Goal: Task Accomplishment & Management: Manage account settings

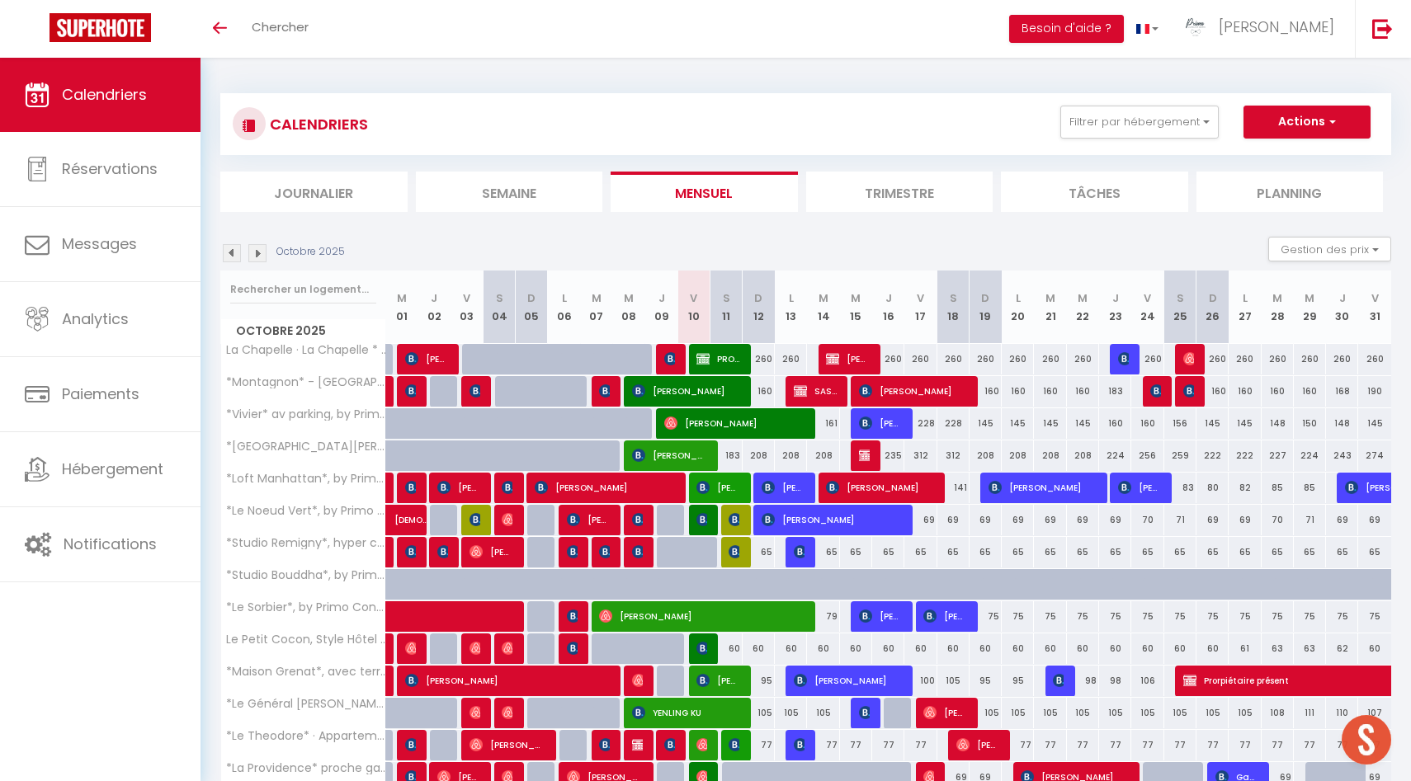
click at [235, 255] on img at bounding box center [232, 253] width 18 height 18
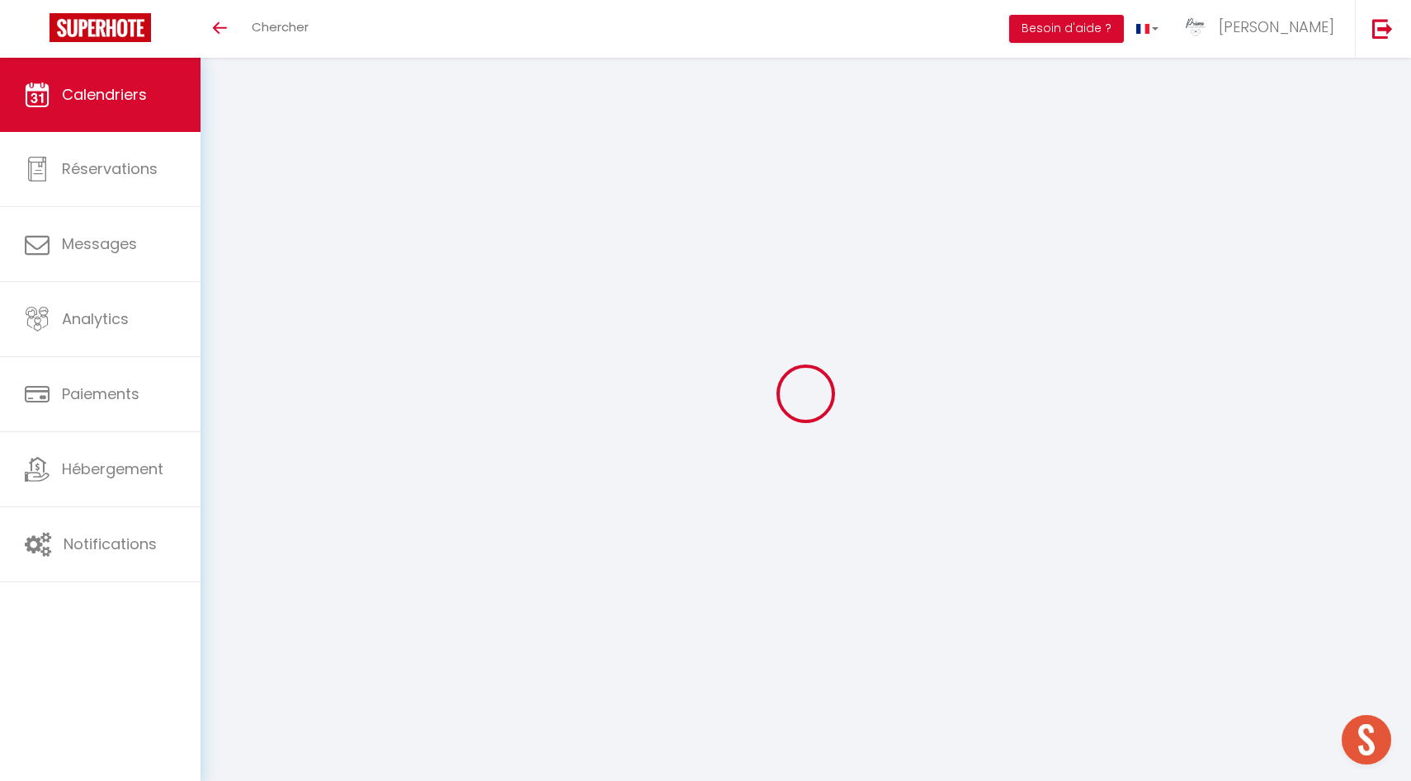
select select
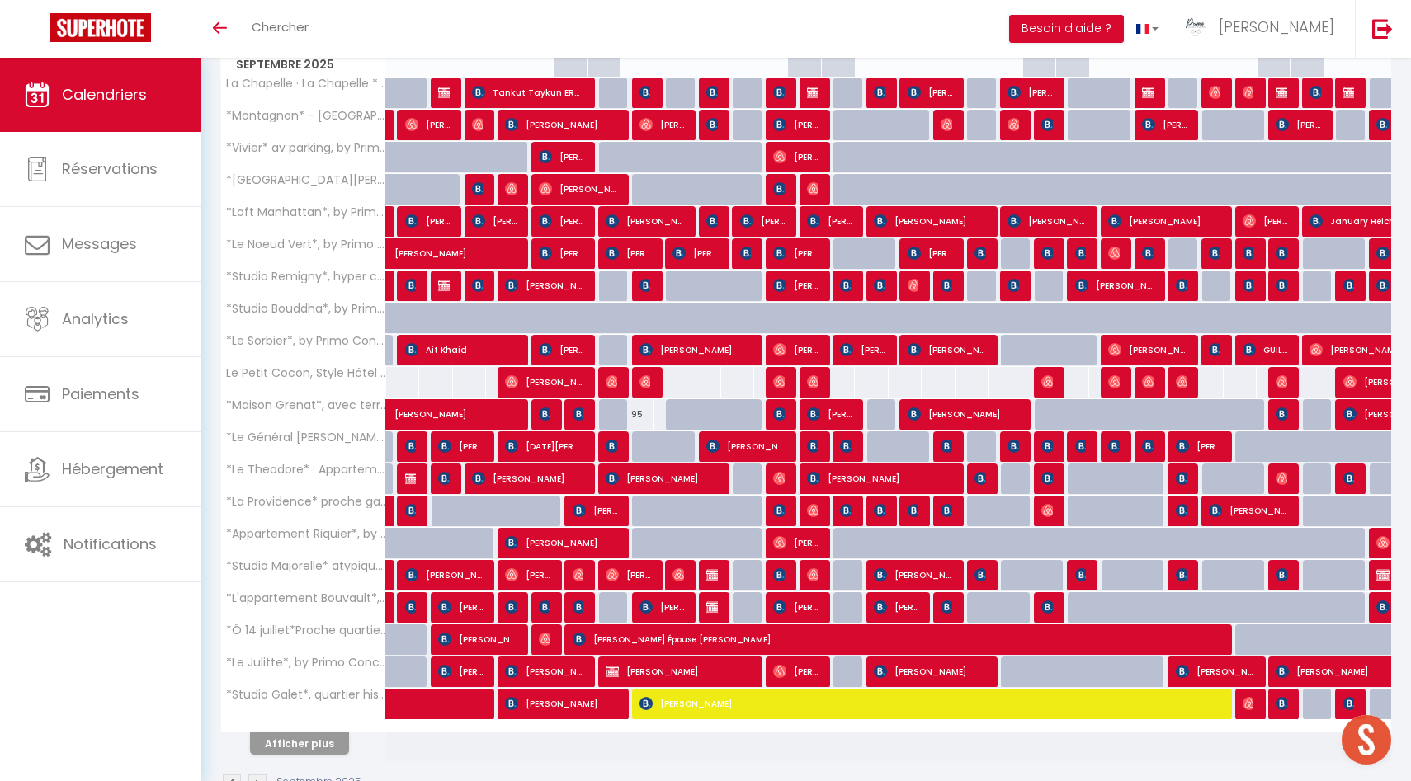
scroll to position [314, 0]
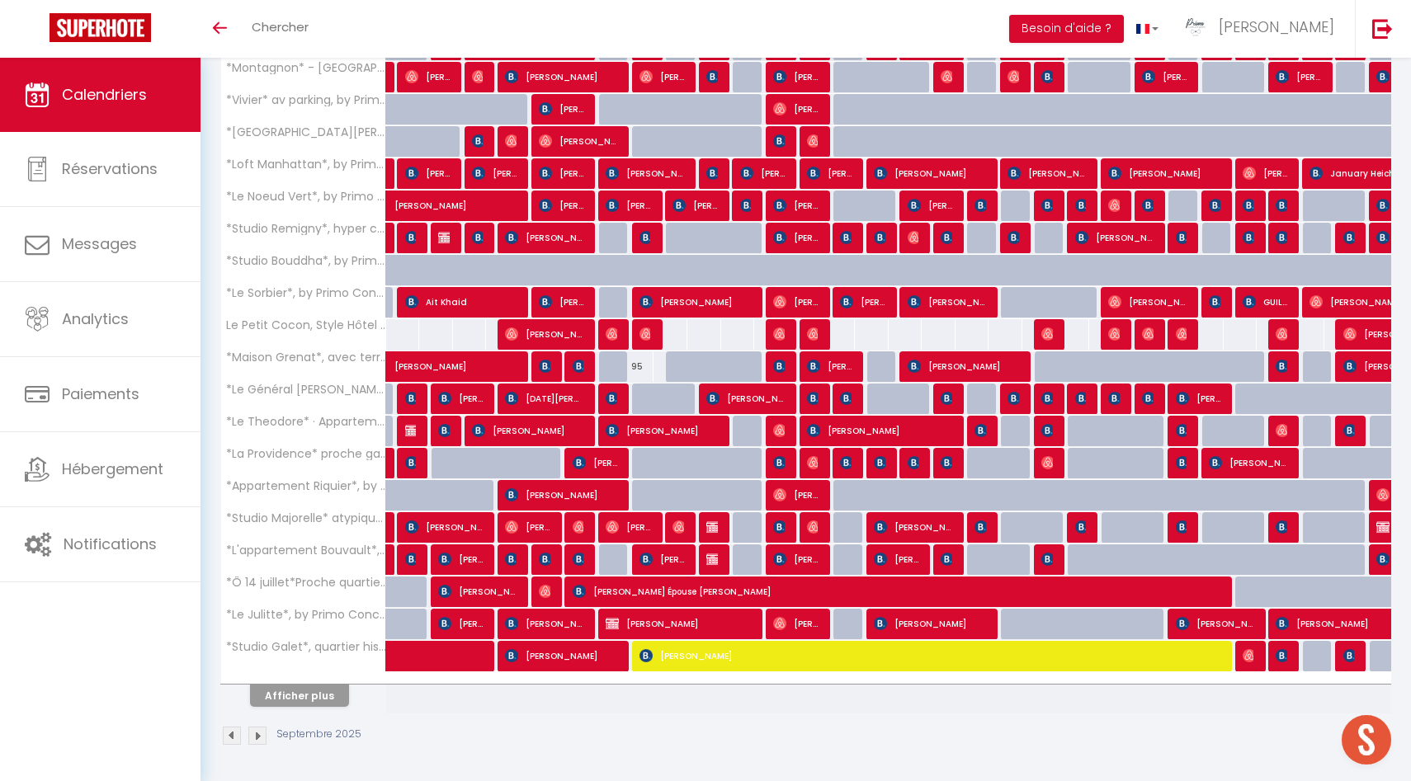
click at [312, 707] on th "Afficher plus" at bounding box center [303, 692] width 165 height 41
click at [331, 695] on button "Afficher plus" at bounding box center [299, 696] width 99 height 22
select select
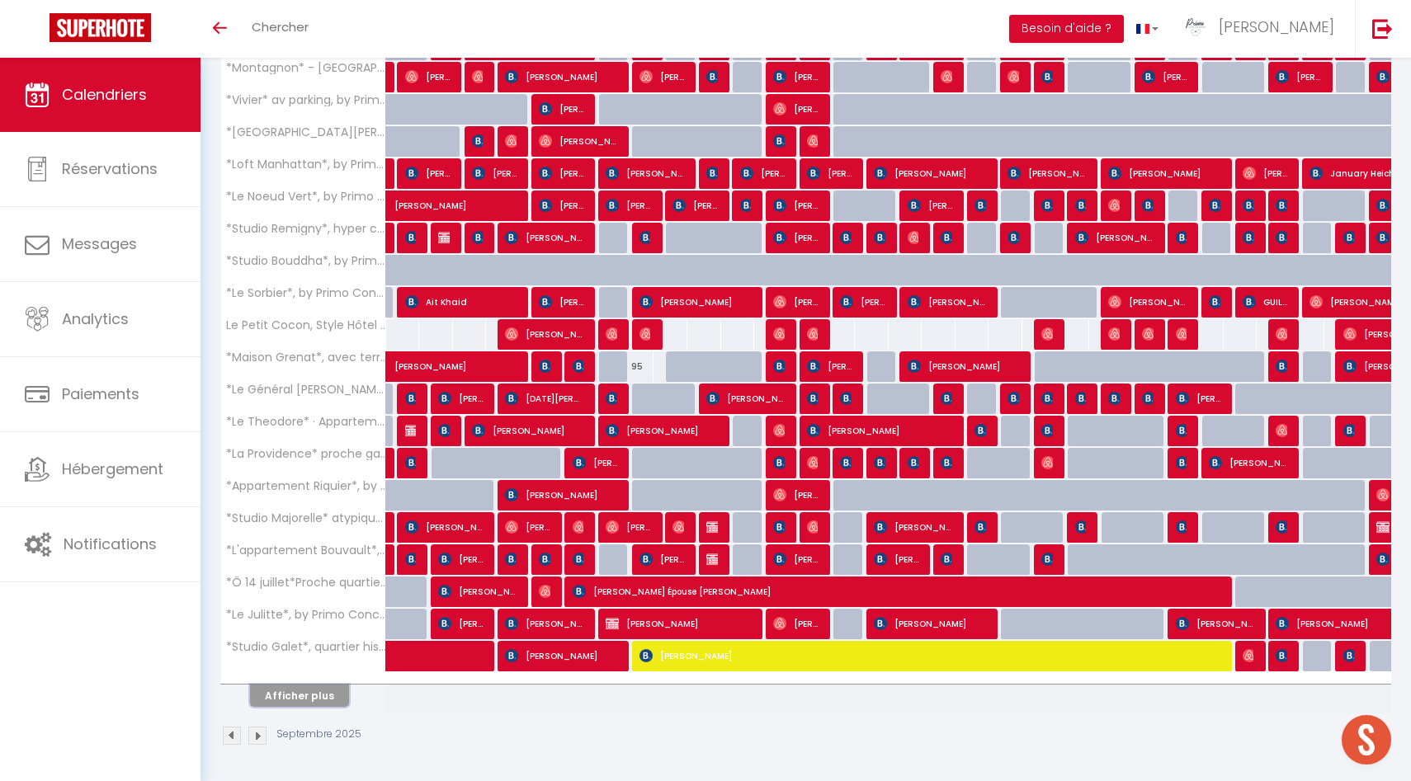
select select
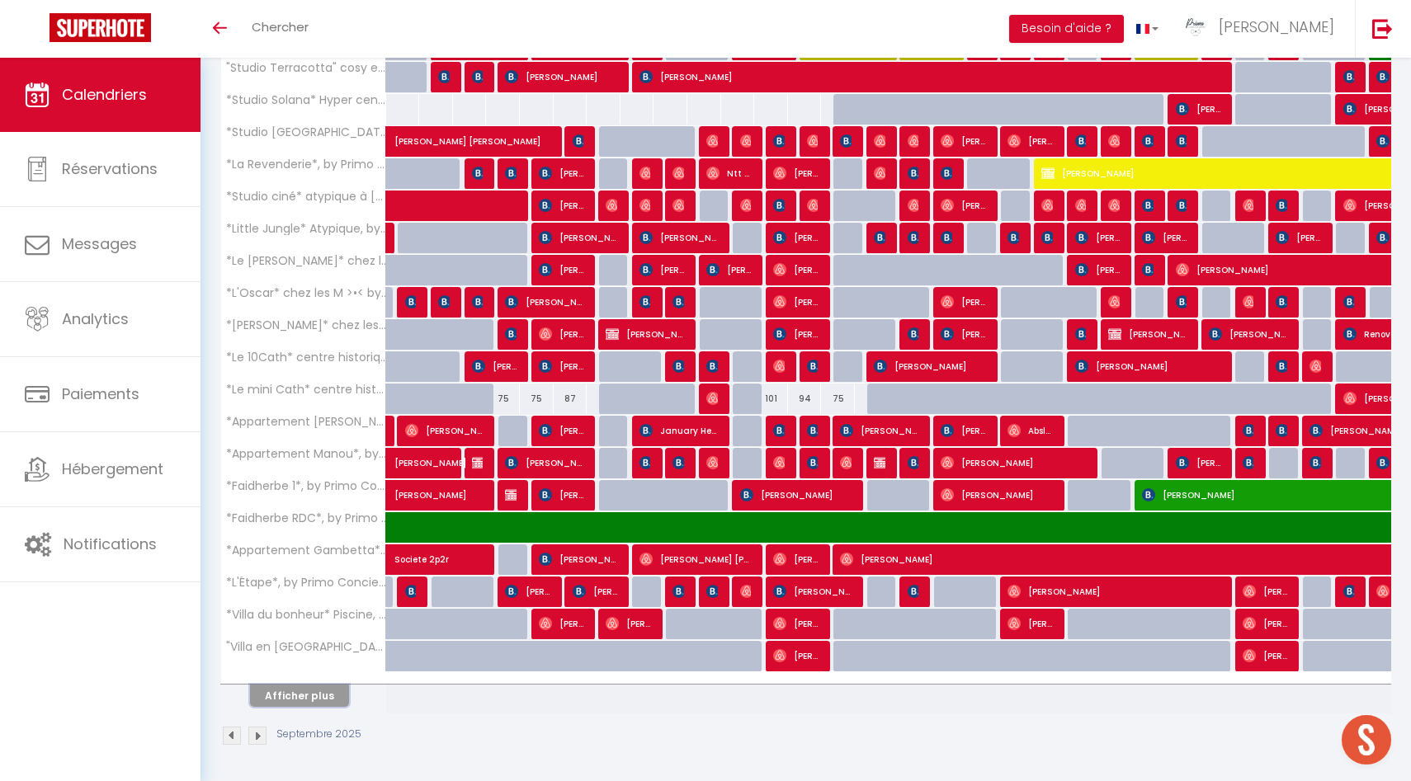
click at [323, 688] on button "Afficher plus" at bounding box center [299, 696] width 99 height 22
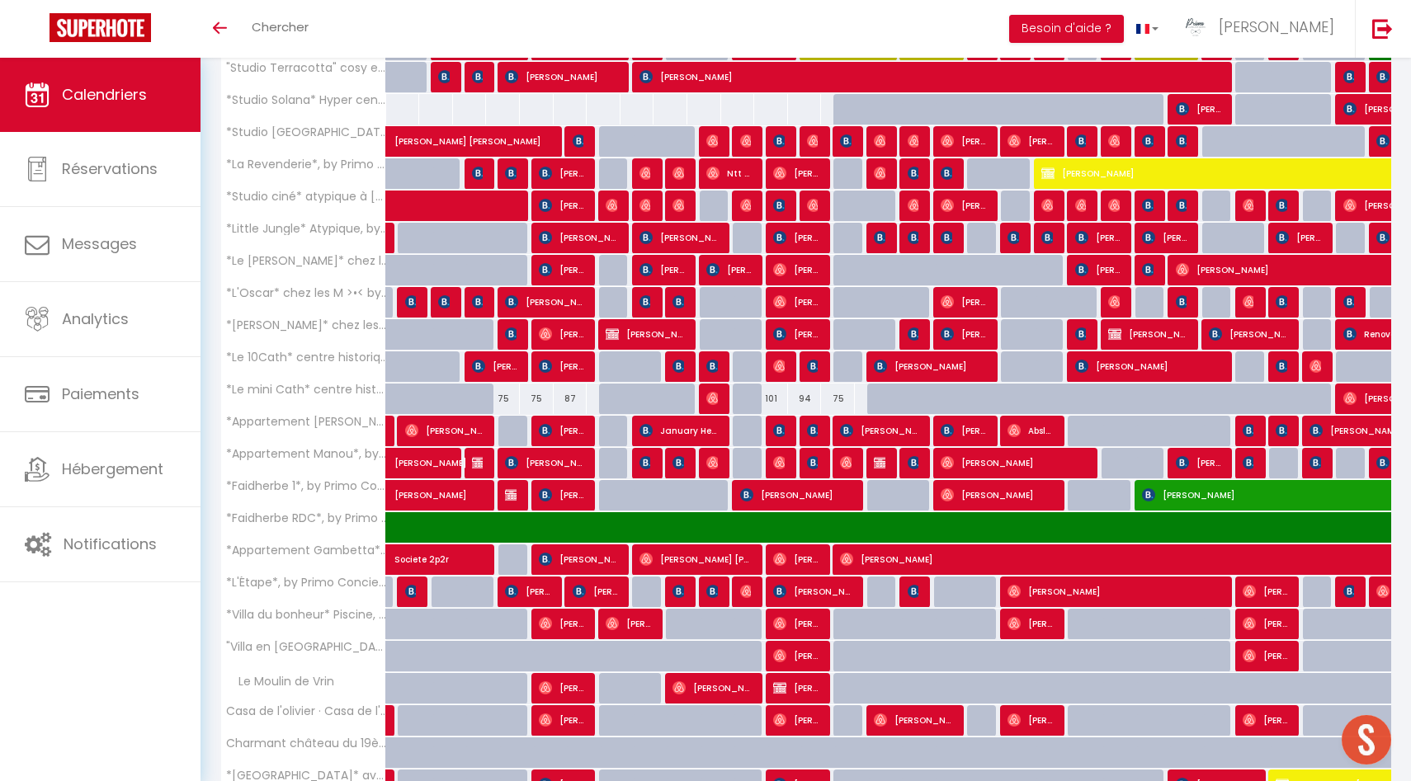
scroll to position [1143, 0]
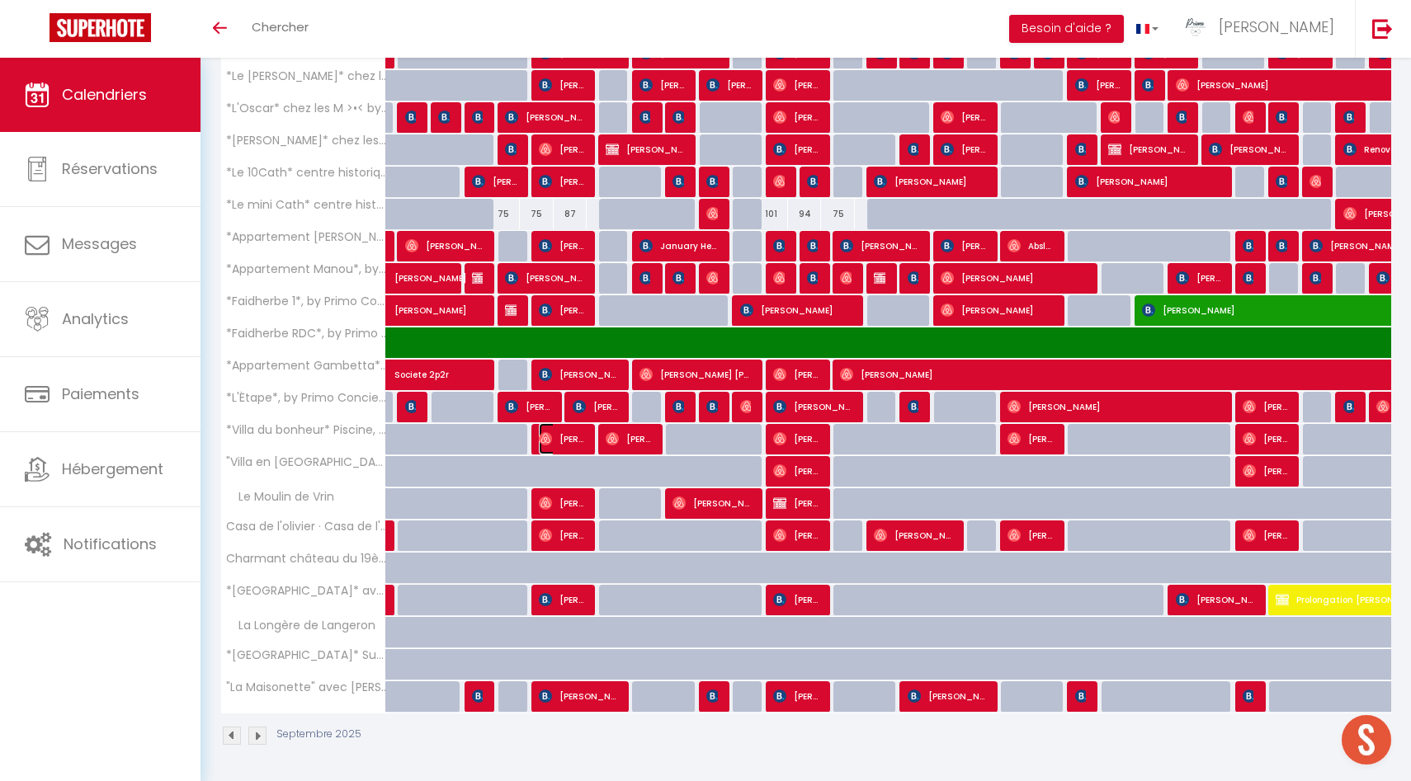
click at [565, 432] on span "[PERSON_NAME]" at bounding box center [561, 438] width 45 height 31
select select "OK"
select select "1"
select select "0"
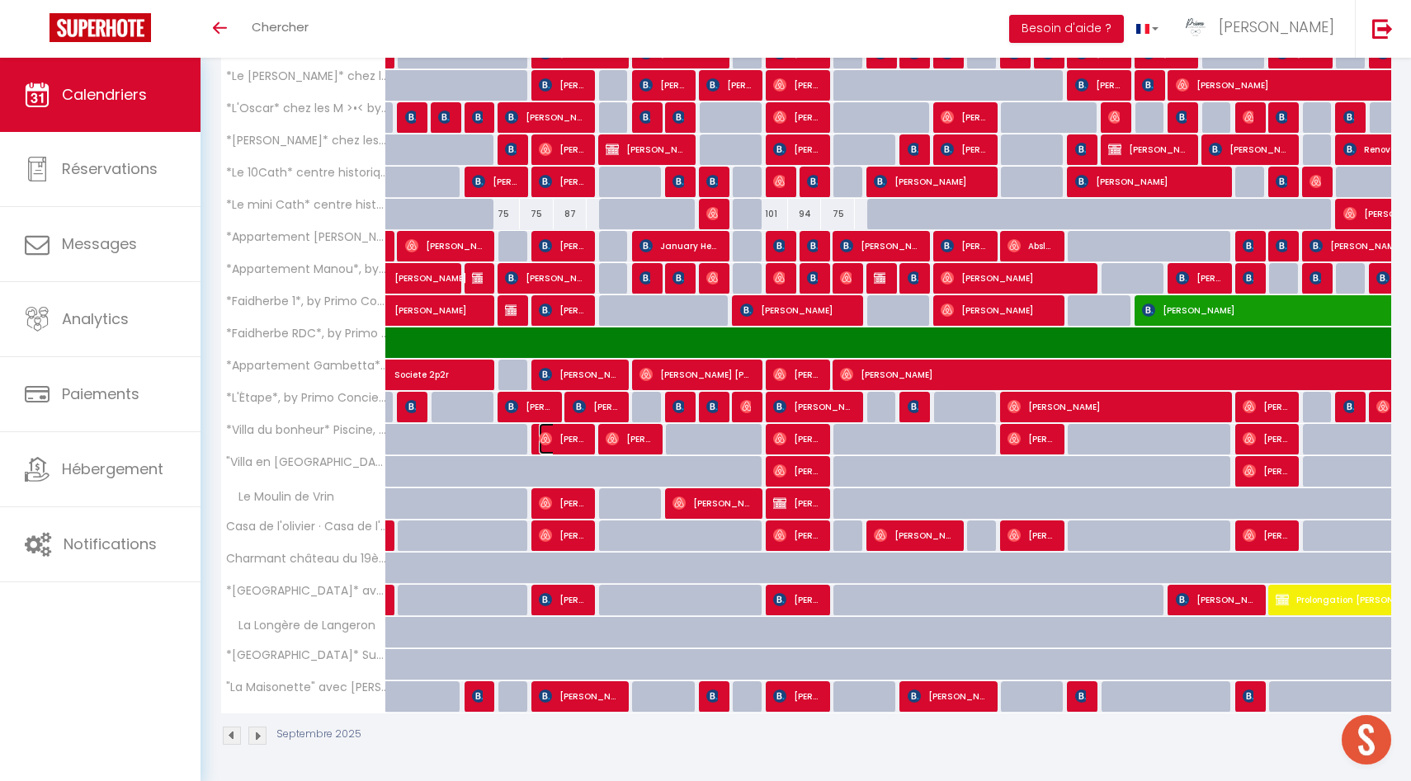
select select "1"
select select
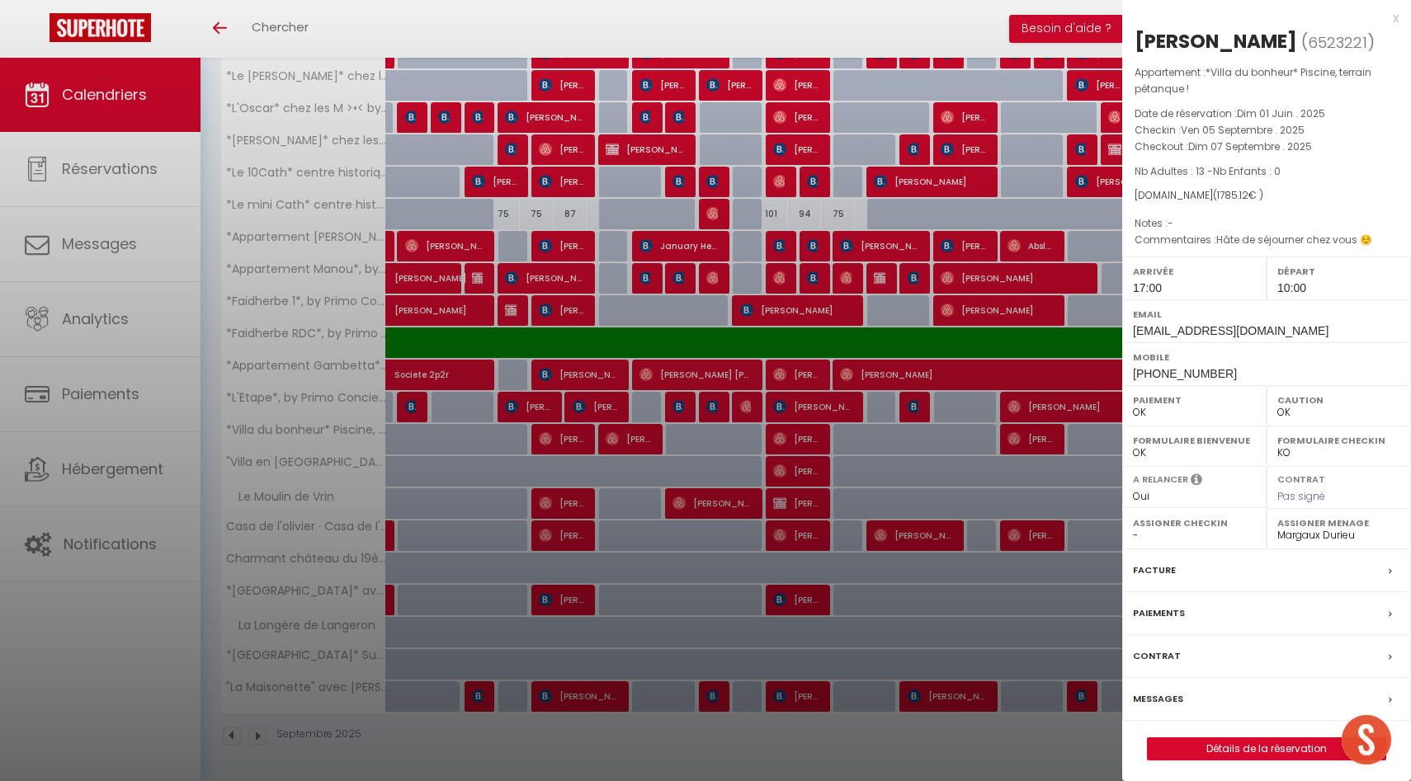
click at [565, 432] on div at bounding box center [705, 390] width 1411 height 781
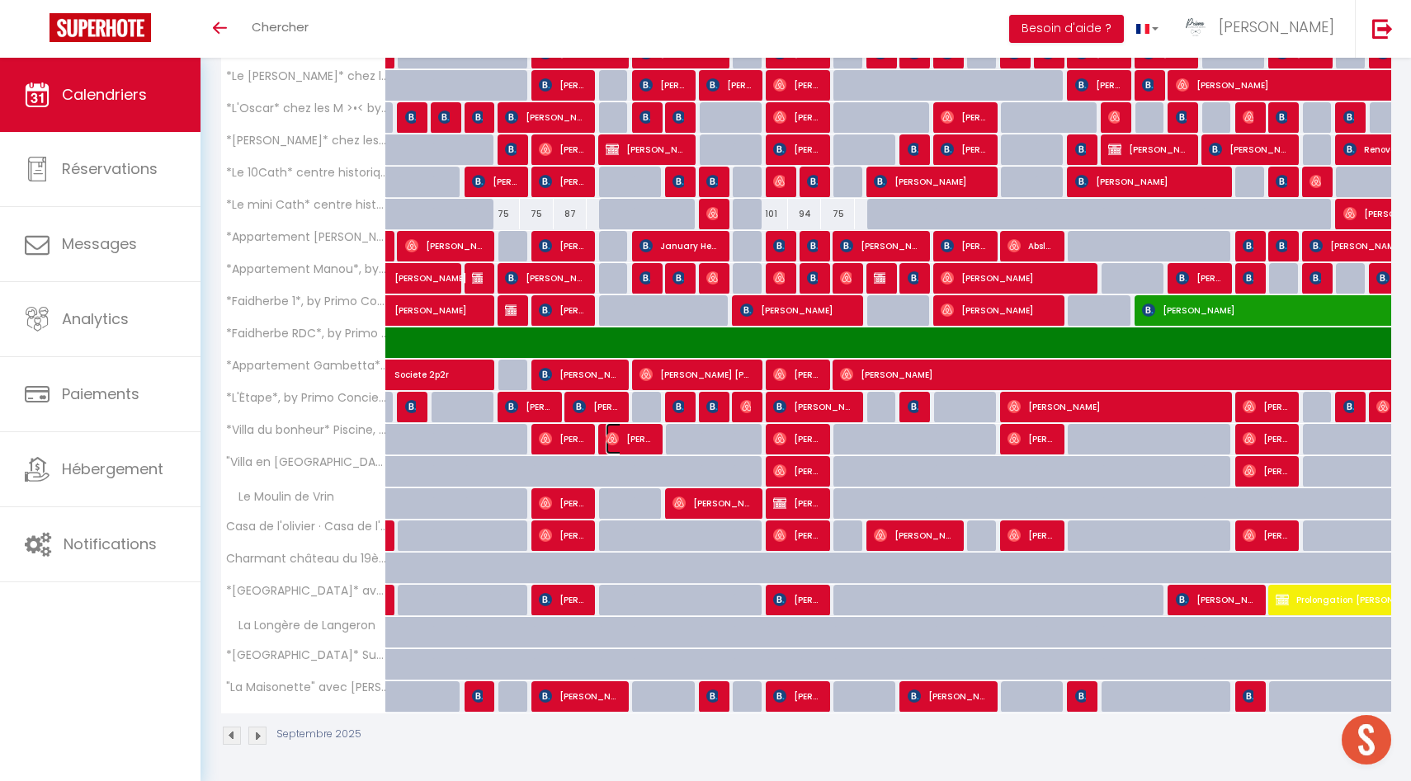
click at [638, 438] on span "[PERSON_NAME]" at bounding box center [628, 438] width 45 height 31
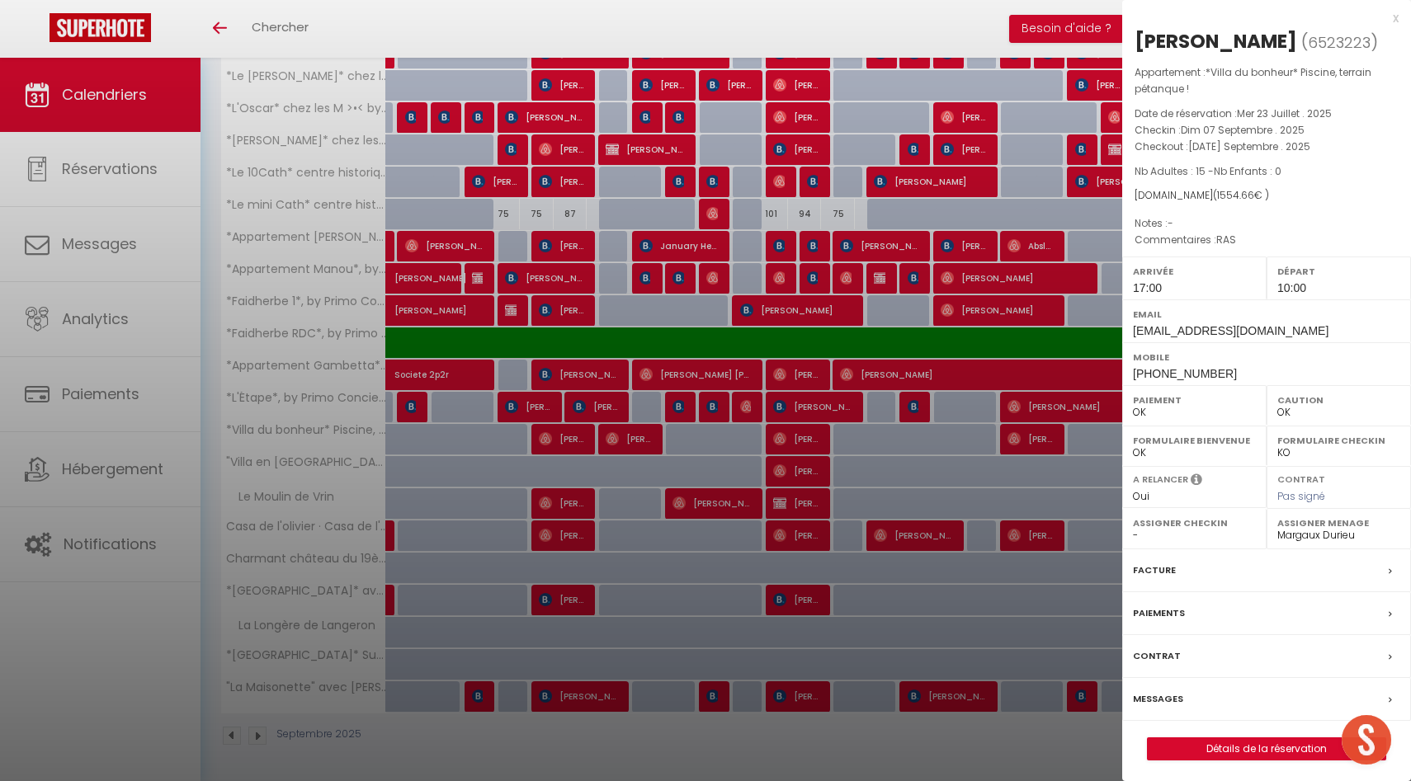
click at [638, 438] on div at bounding box center [705, 390] width 1411 height 781
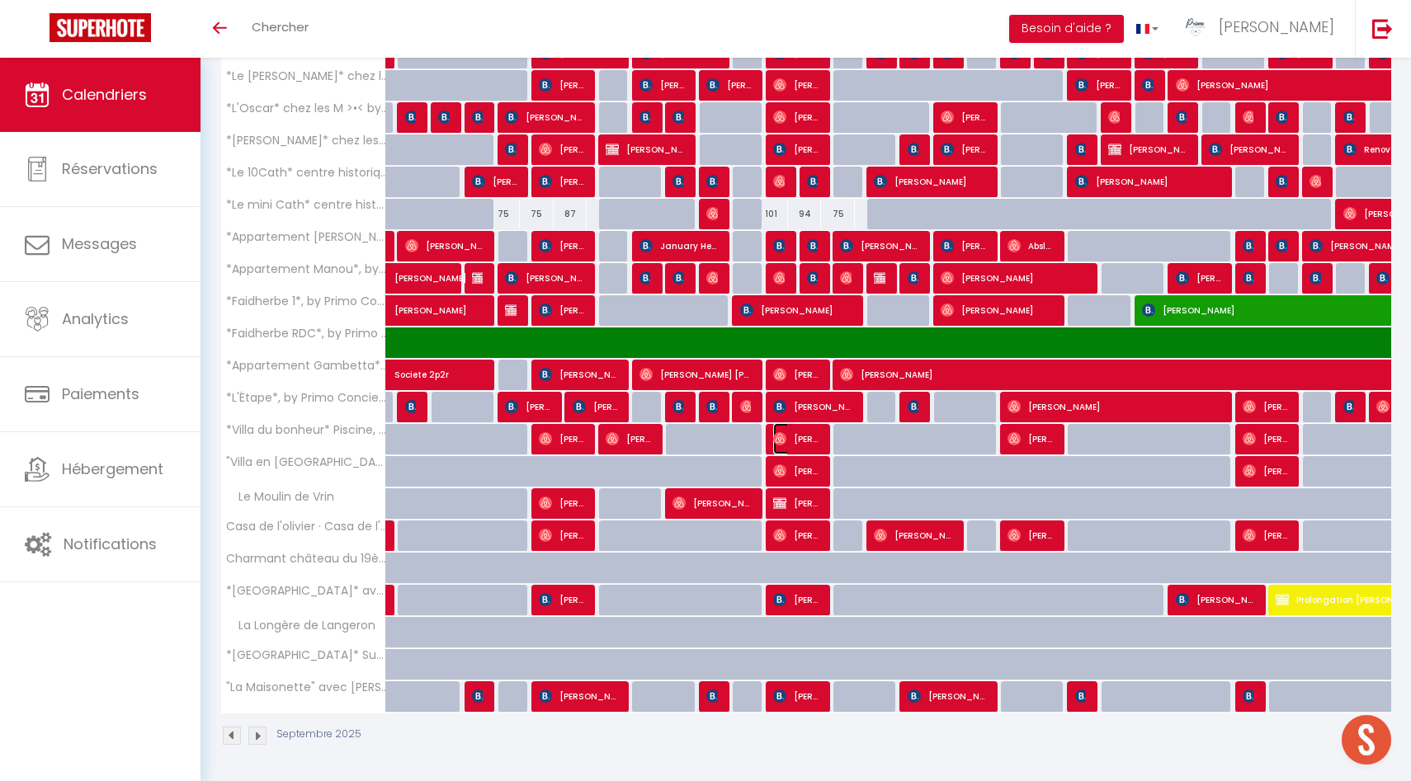
click at [799, 427] on span "[PERSON_NAME]" at bounding box center [795, 438] width 45 height 31
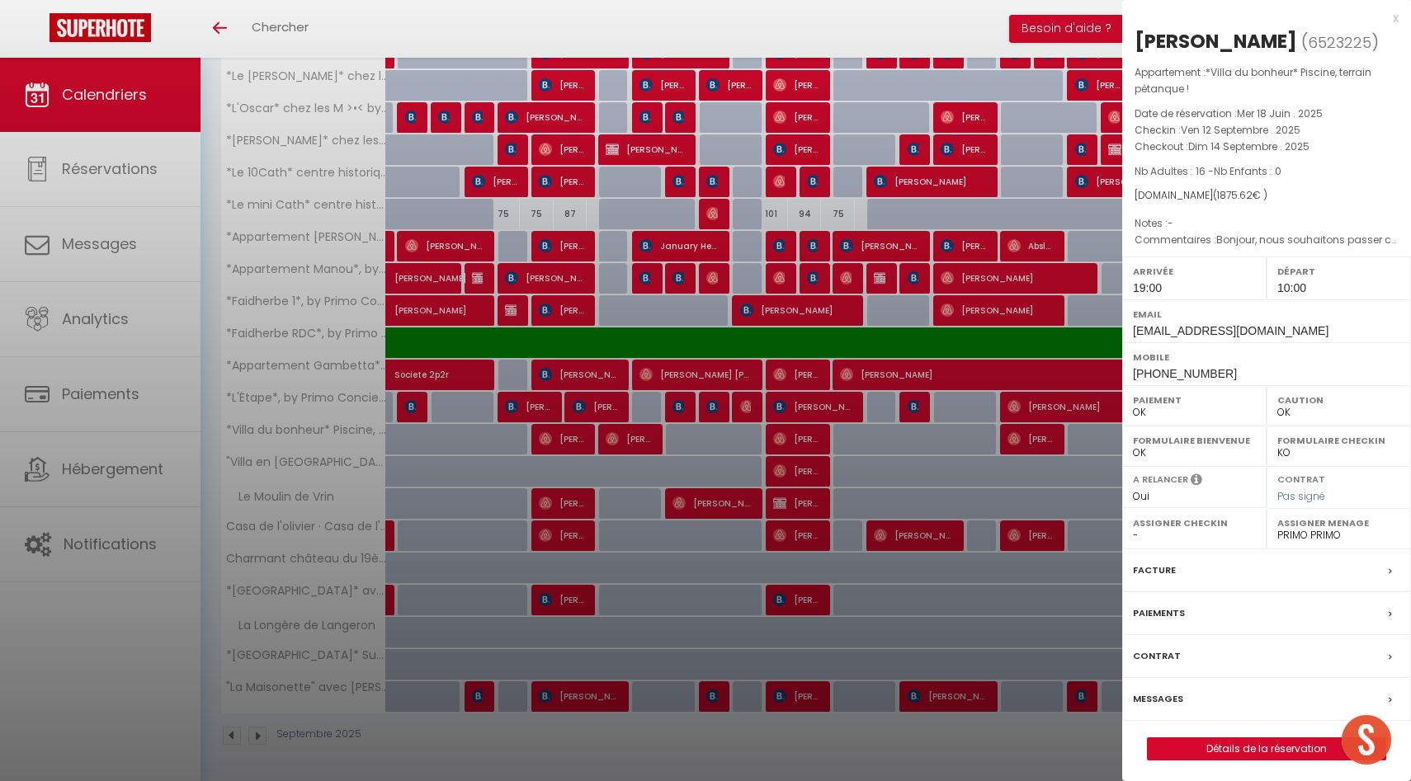
click at [799, 427] on div at bounding box center [705, 390] width 1411 height 781
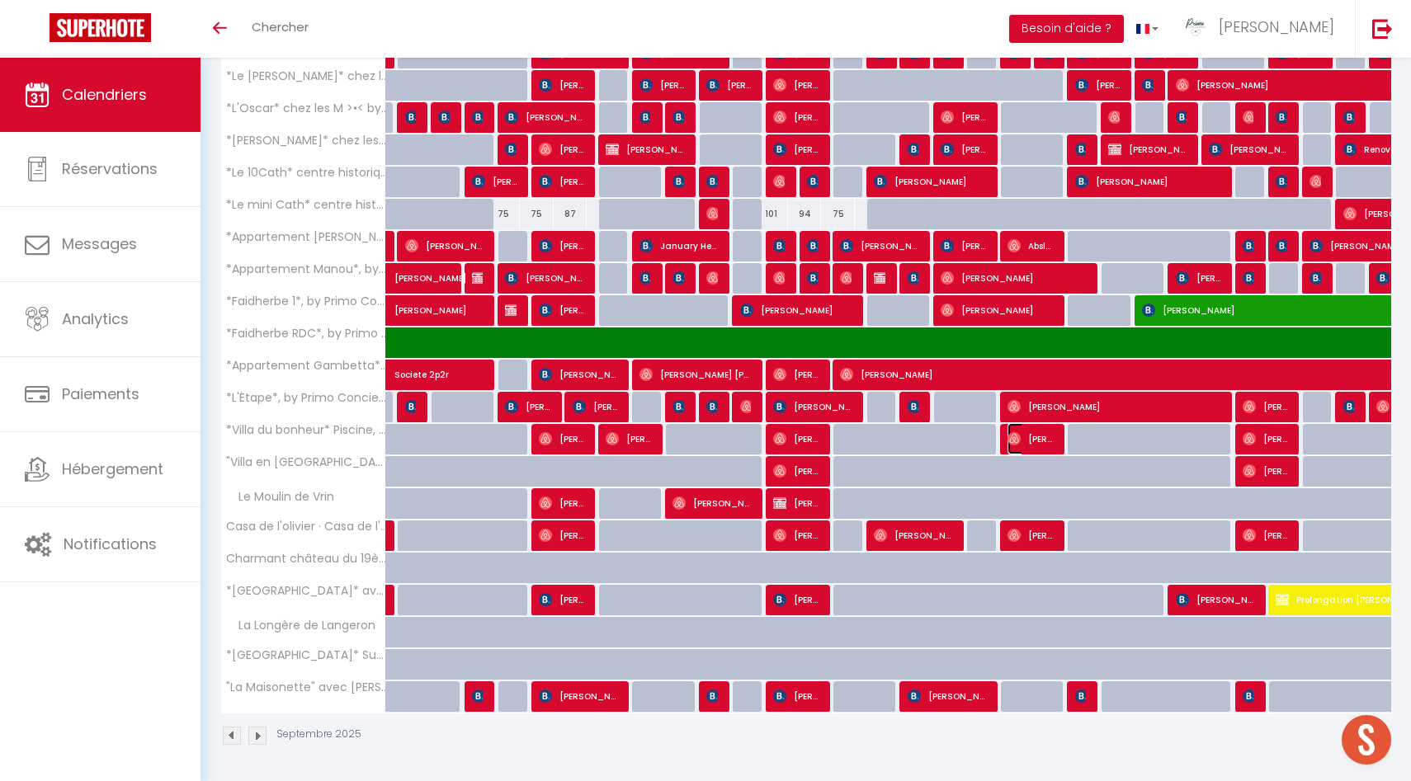
click at [1035, 439] on span "[PERSON_NAME]" at bounding box center [1029, 438] width 45 height 31
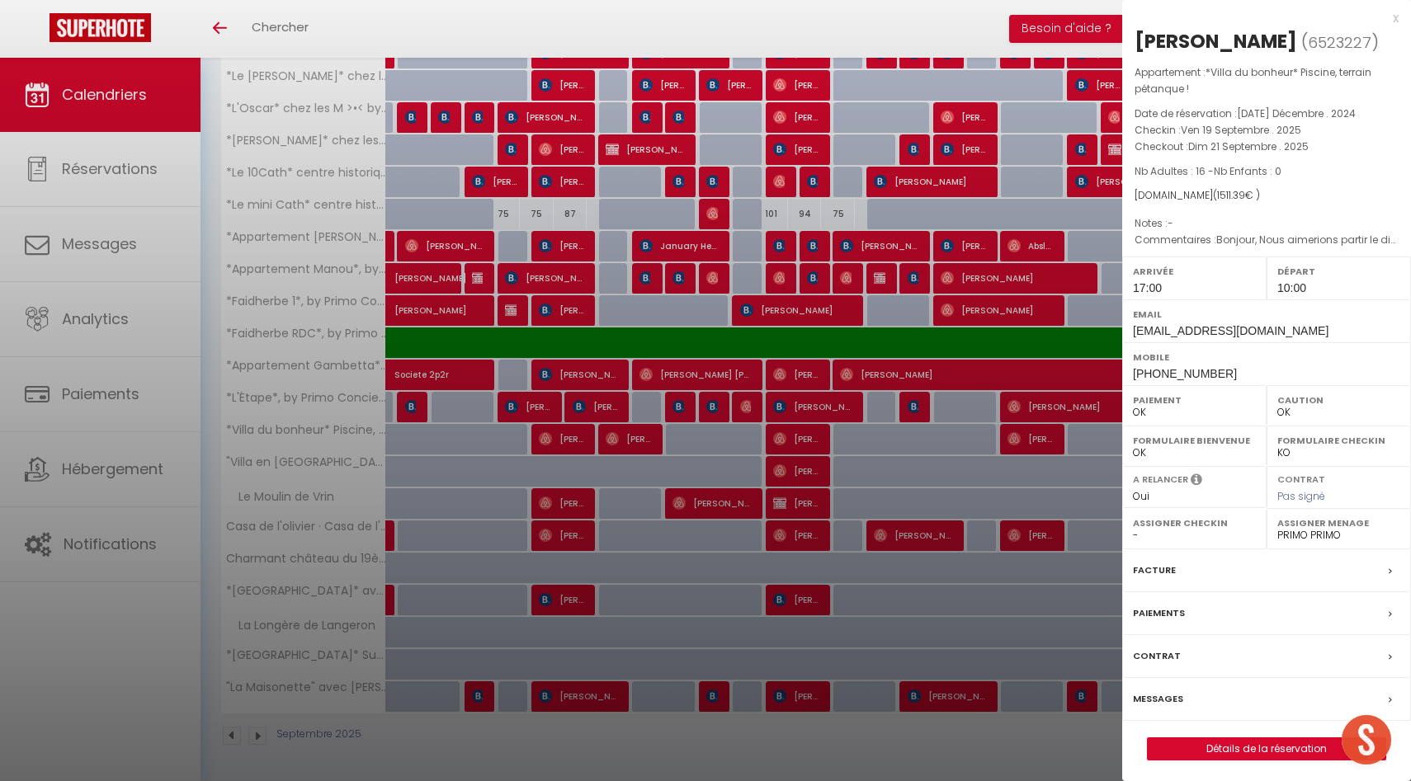
click at [1035, 439] on div at bounding box center [705, 390] width 1411 height 781
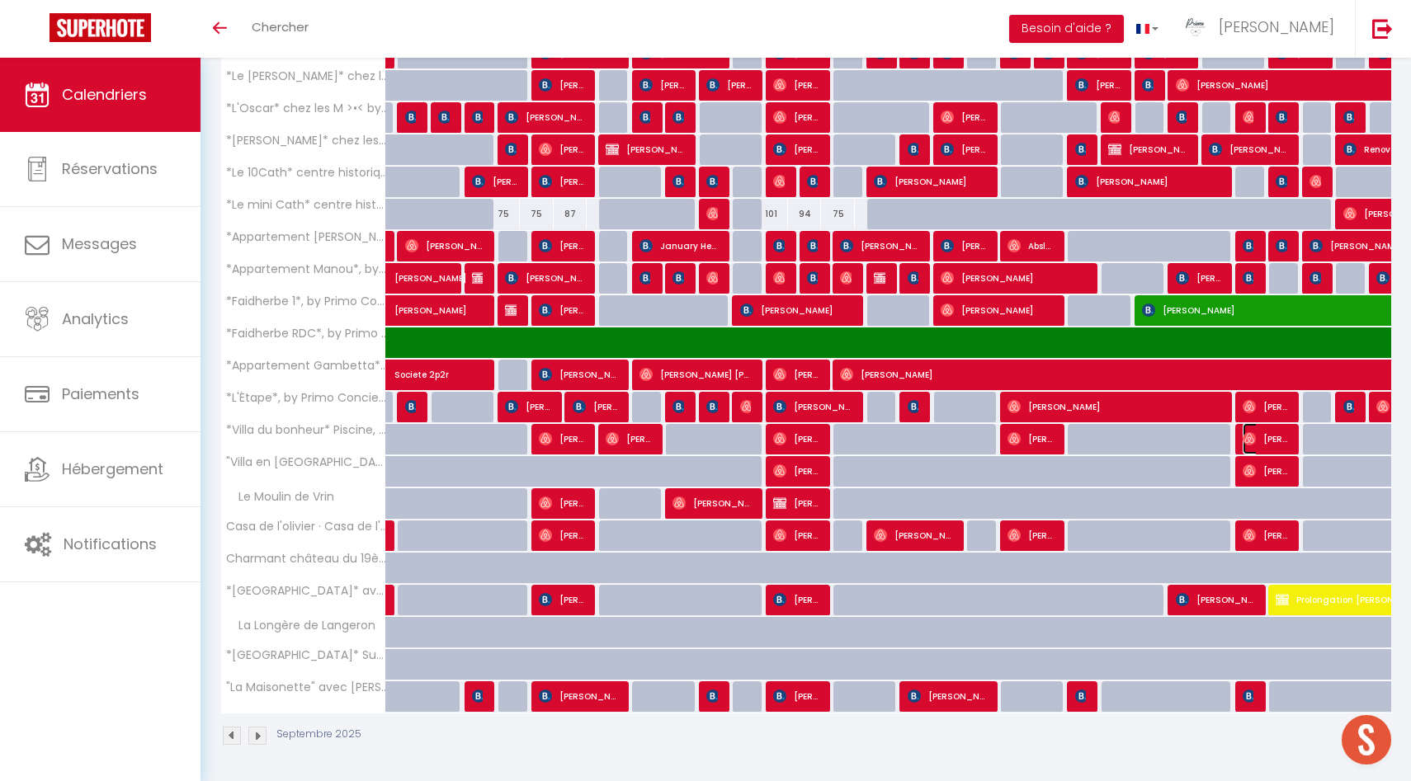
click at [1264, 442] on span "[PERSON_NAME]" at bounding box center [1265, 438] width 45 height 31
select select "30880"
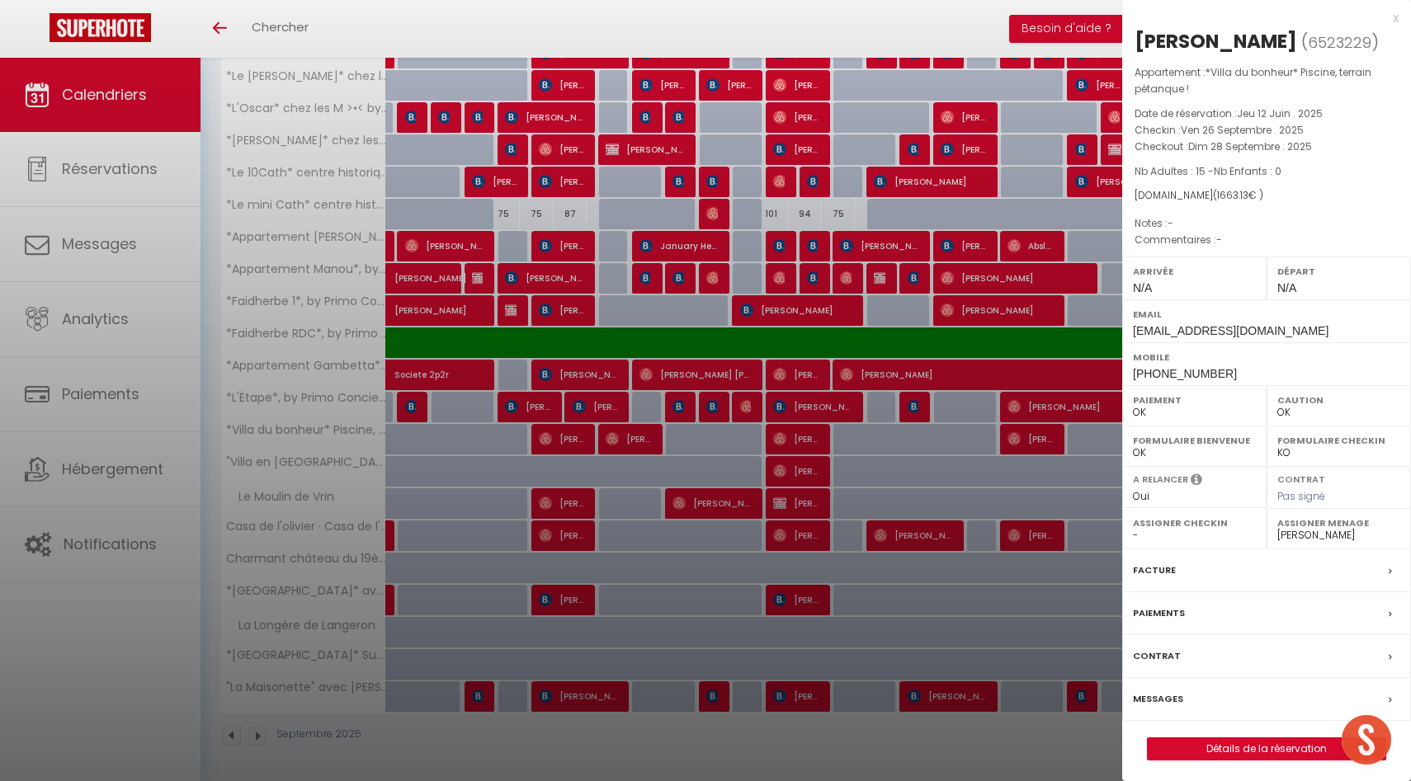
click at [1000, 447] on div at bounding box center [705, 390] width 1411 height 781
